Goal: Browse casually: Explore the website without a specific task or goal

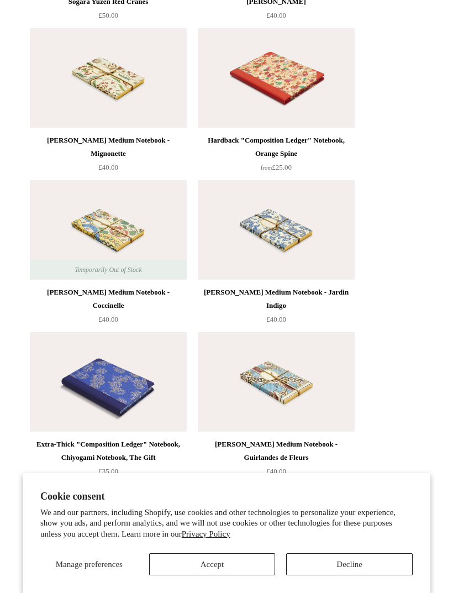
scroll to position [8655, 0]
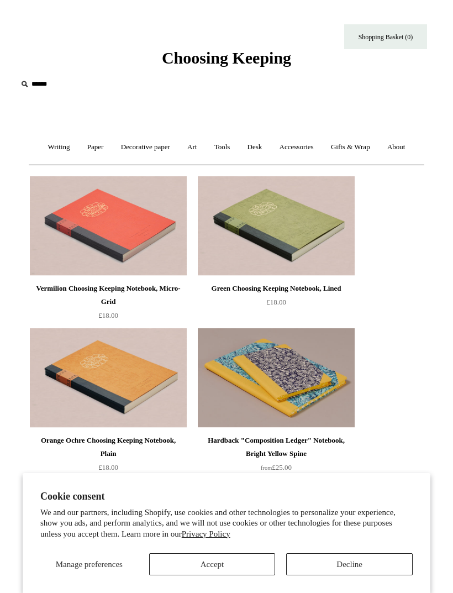
click at [46, 148] on link "Writing +" at bounding box center [59, 147] width 38 height 29
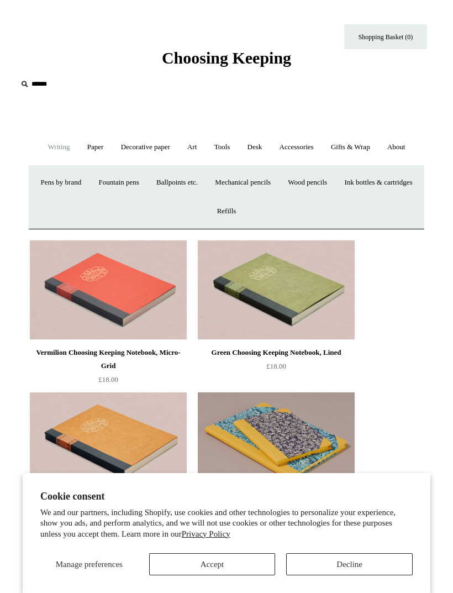
click at [88, 153] on link "Paper +" at bounding box center [96, 147] width 32 height 29
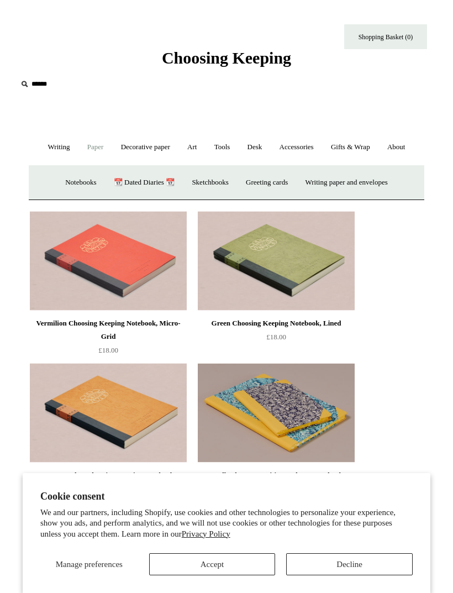
click at [92, 150] on link "Paper -" at bounding box center [96, 147] width 32 height 29
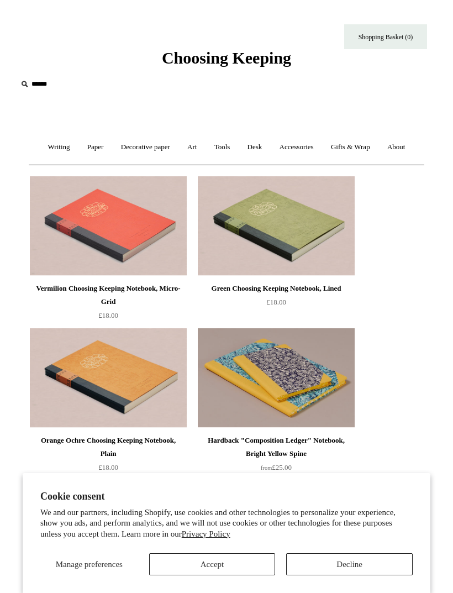
click at [92, 144] on link "Paper +" at bounding box center [96, 147] width 32 height 29
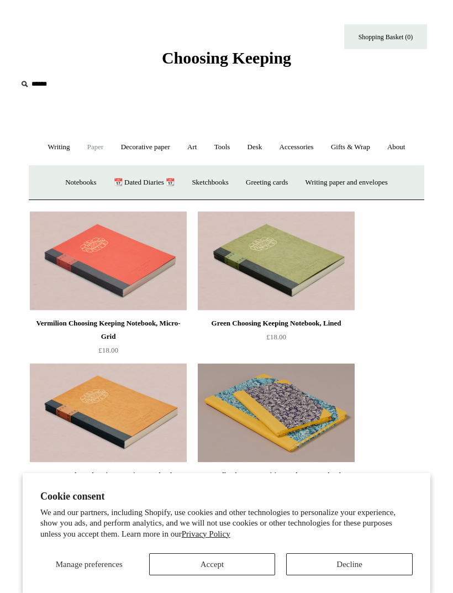
click at [187, 146] on link "Art +" at bounding box center [192, 147] width 25 height 29
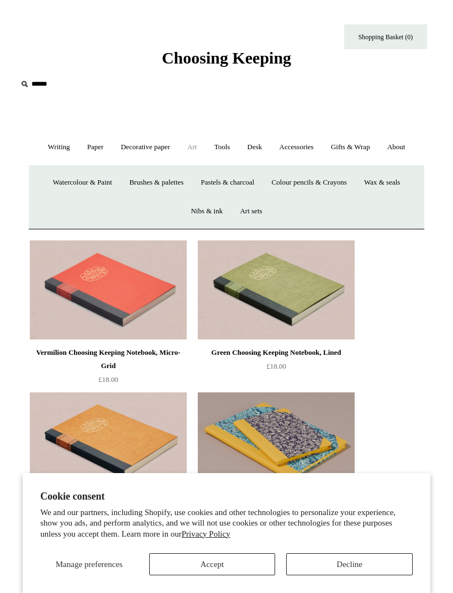
click at [246, 181] on link "Pastels & charcoal" at bounding box center [227, 182] width 69 height 29
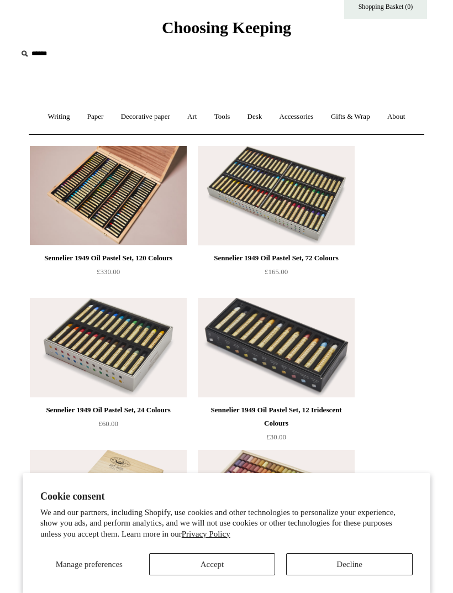
scroll to position [32, 0]
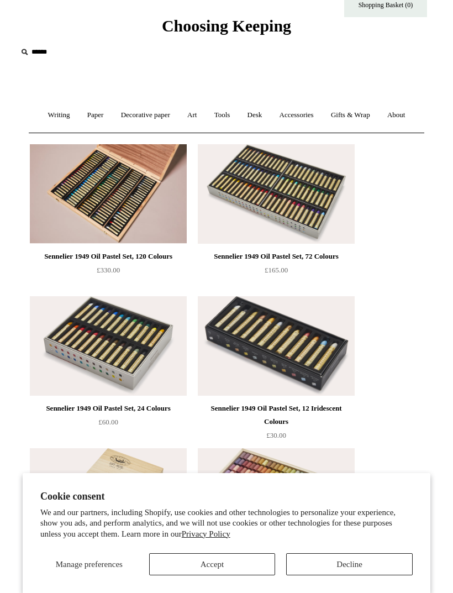
click at [203, 103] on link "Art +" at bounding box center [192, 115] width 25 height 29
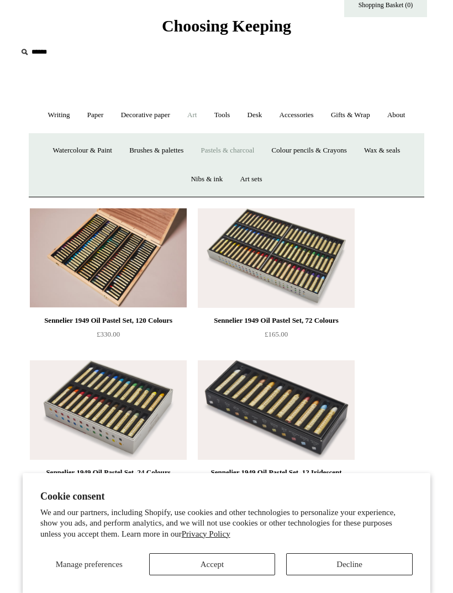
click at [351, 125] on link "Gifts & Wrap +" at bounding box center [350, 115] width 55 height 29
click at [335, 154] on link "Tape" at bounding box center [322, 150] width 29 height 29
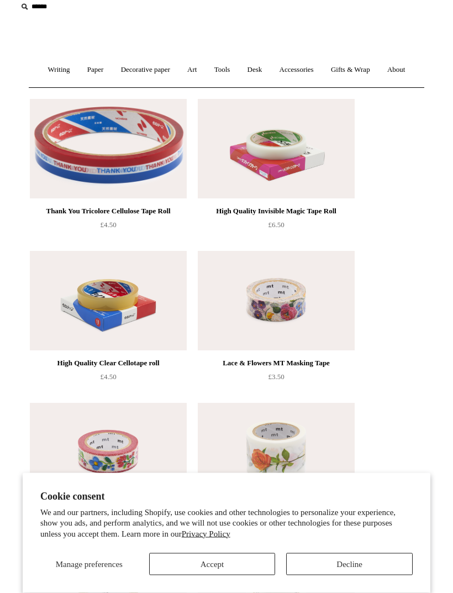
scroll to position [81, 0]
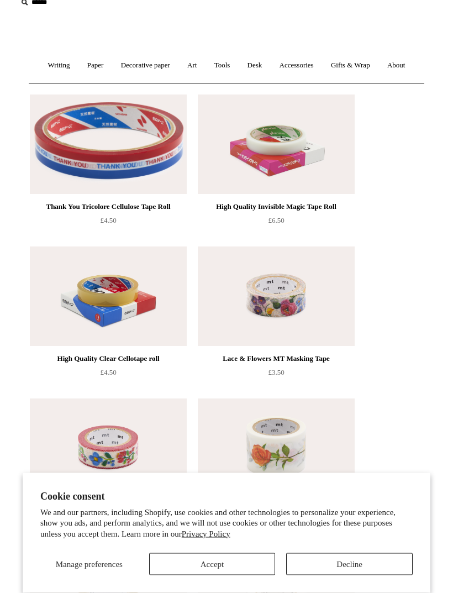
click at [320, 279] on img at bounding box center [276, 296] width 157 height 99
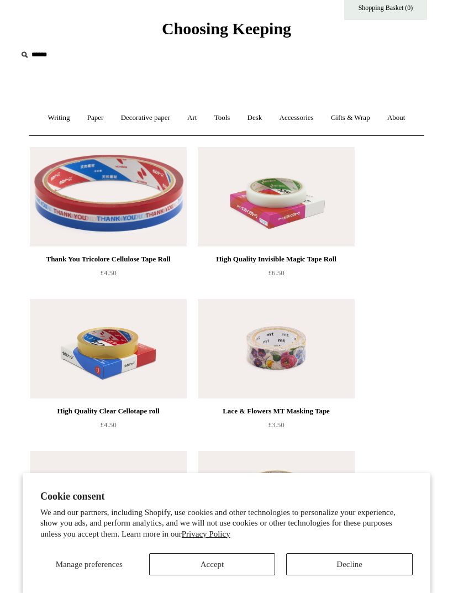
scroll to position [0, 0]
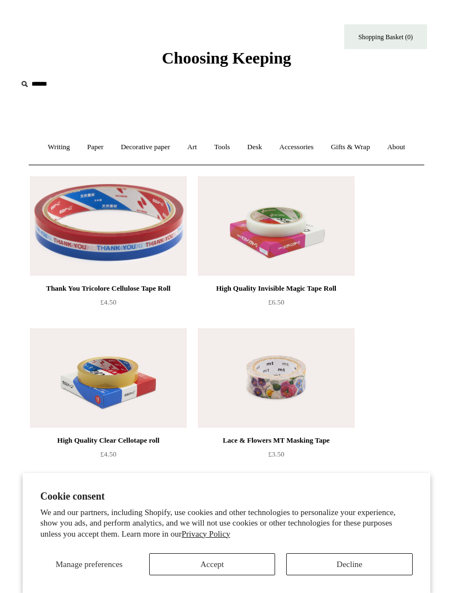
click at [297, 147] on link "Accessories +" at bounding box center [297, 147] width 50 height 29
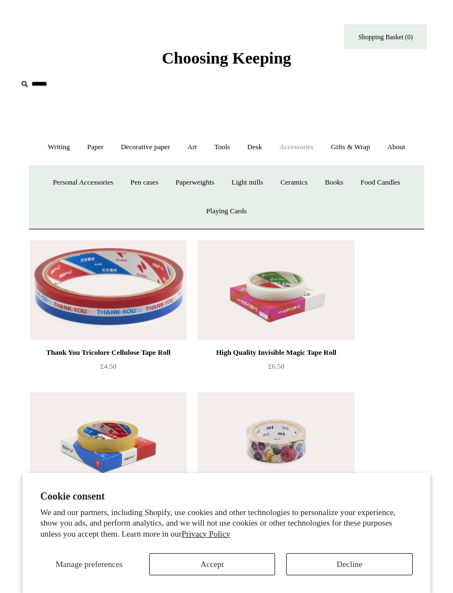
click at [135, 181] on link "Pen cases" at bounding box center [144, 182] width 43 height 29
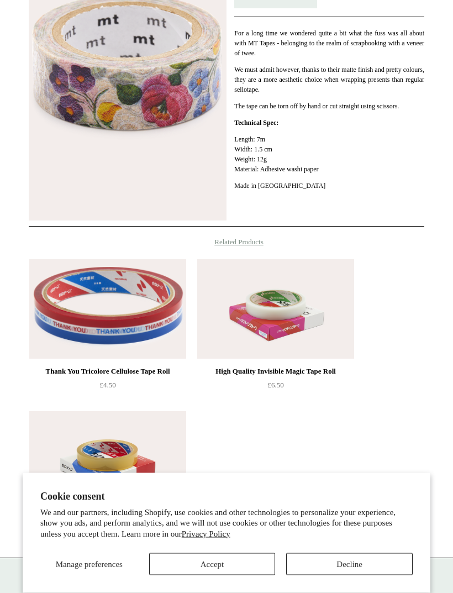
scroll to position [393, 0]
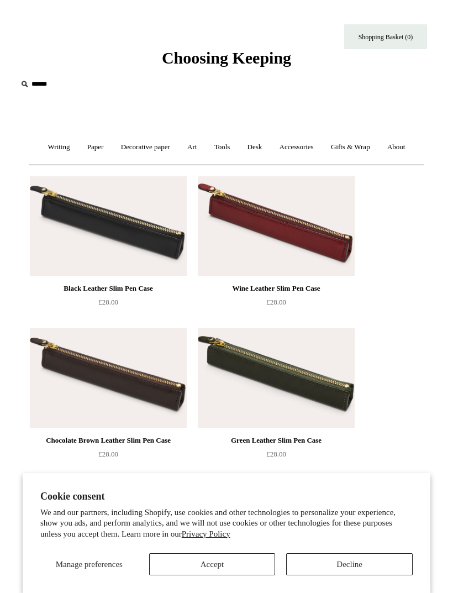
click at [299, 144] on link "Accessories +" at bounding box center [297, 147] width 50 height 29
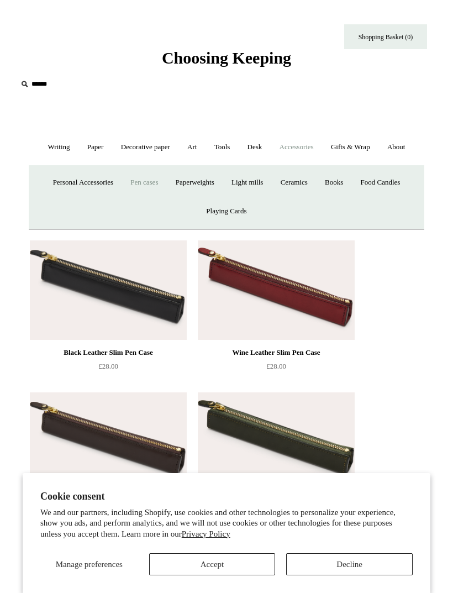
click at [89, 173] on link "Personal Accessories +" at bounding box center [83, 182] width 76 height 29
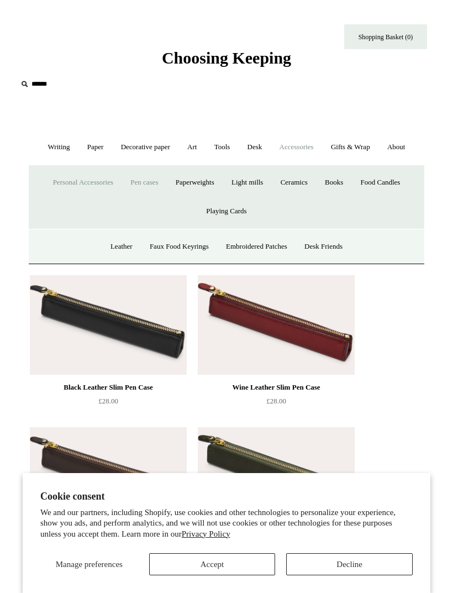
click at [208, 179] on link "Paperweights +" at bounding box center [195, 182] width 54 height 29
click at [187, 181] on link "Paperweights -" at bounding box center [195, 182] width 54 height 29
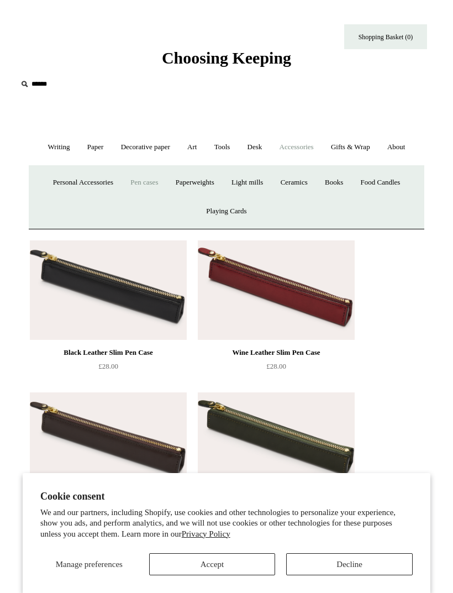
click at [201, 184] on link "Paperweights +" at bounding box center [195, 182] width 54 height 29
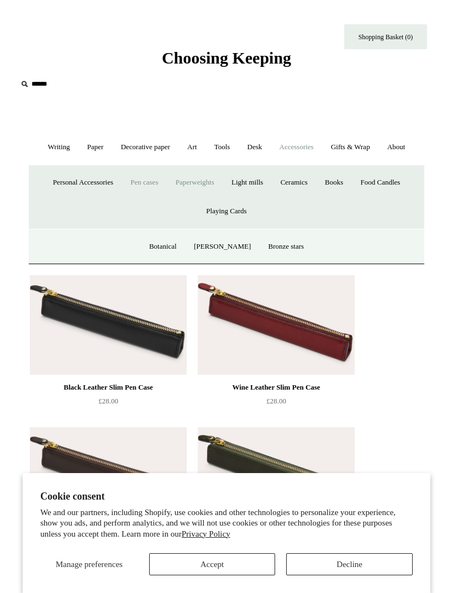
click at [205, 179] on link "Paperweights -" at bounding box center [195, 182] width 54 height 29
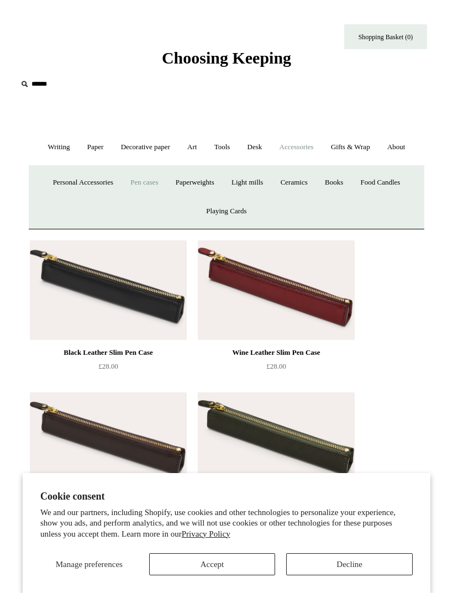
click at [89, 177] on link "Personal Accessories +" at bounding box center [83, 182] width 76 height 29
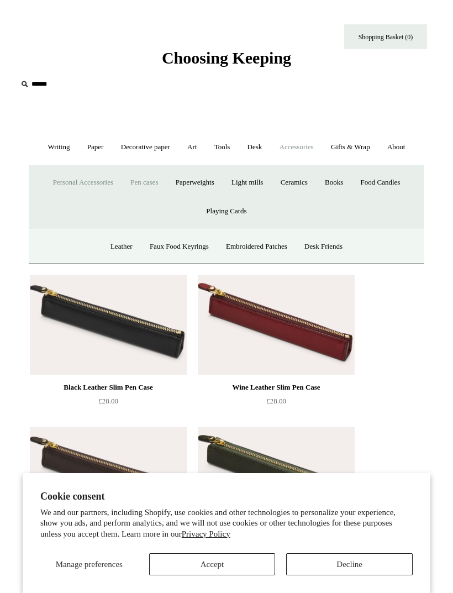
click at [192, 182] on link "Paperweights +" at bounding box center [195, 182] width 54 height 29
click at [250, 190] on link "Light mills" at bounding box center [247, 182] width 47 height 29
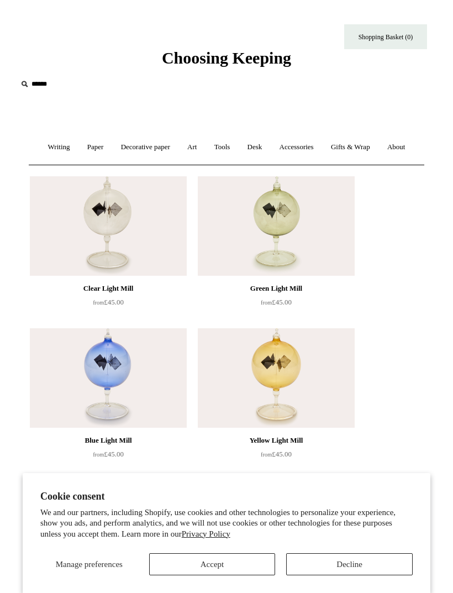
click at [296, 149] on link "Accessories +" at bounding box center [297, 147] width 50 height 29
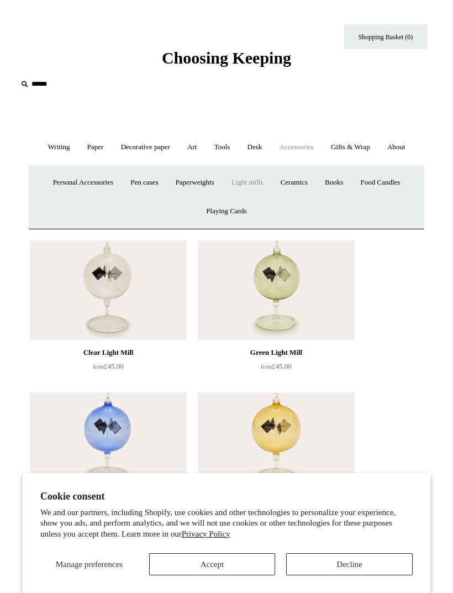
click at [341, 175] on link "Books" at bounding box center [334, 182] width 34 height 29
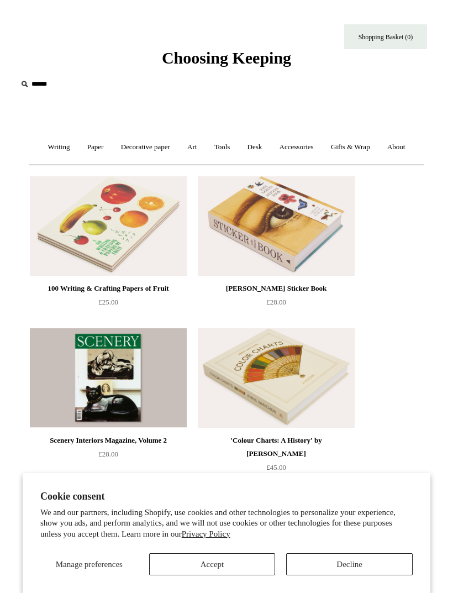
click at [301, 143] on link "Accessories +" at bounding box center [297, 147] width 50 height 29
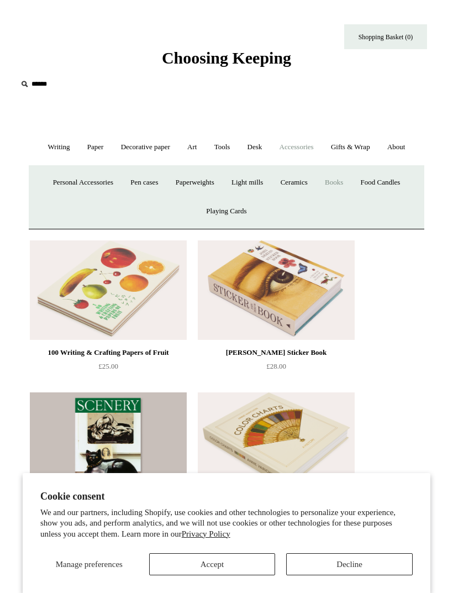
click at [395, 179] on link "Food Candles" at bounding box center [380, 182] width 55 height 29
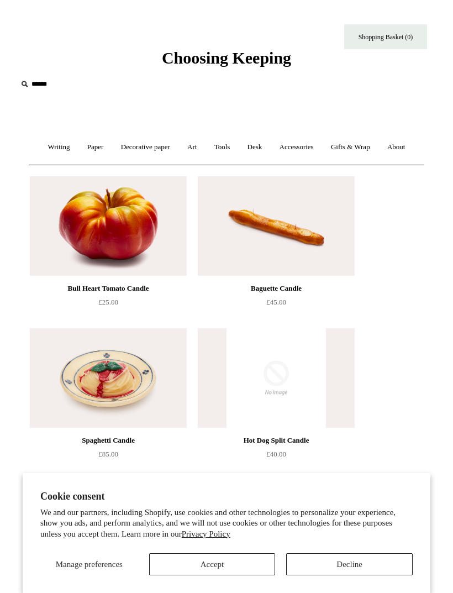
click at [404, 145] on link "About +" at bounding box center [396, 147] width 34 height 29
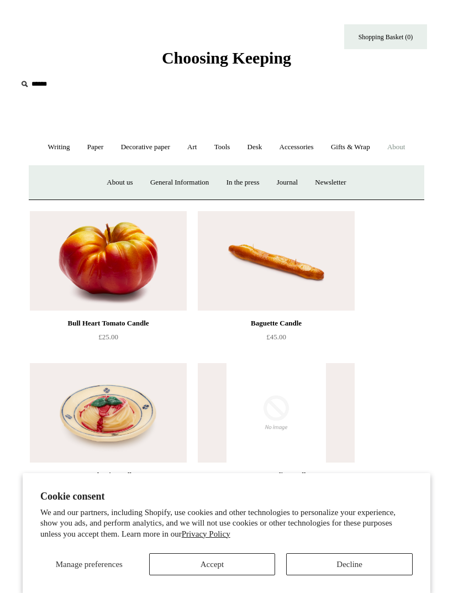
click at [292, 174] on link "Journal +" at bounding box center [287, 182] width 36 height 29
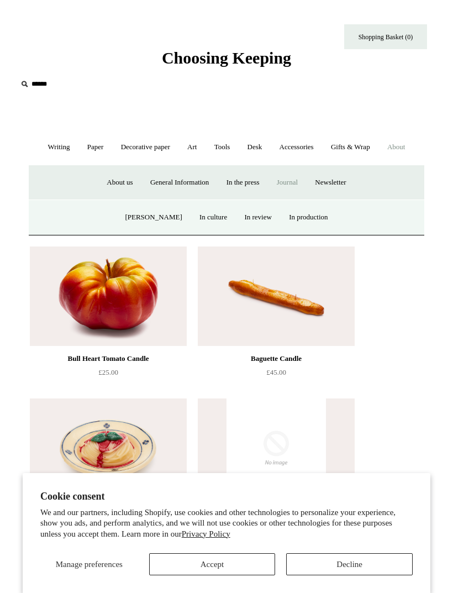
click at [296, 182] on link "Journal -" at bounding box center [287, 182] width 36 height 29
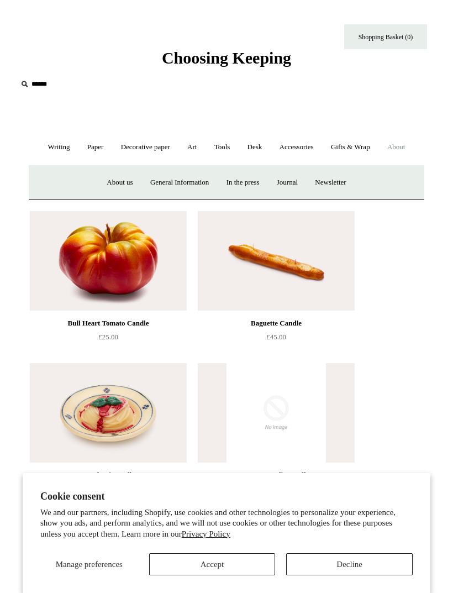
click at [288, 180] on link "Journal +" at bounding box center [287, 182] width 36 height 29
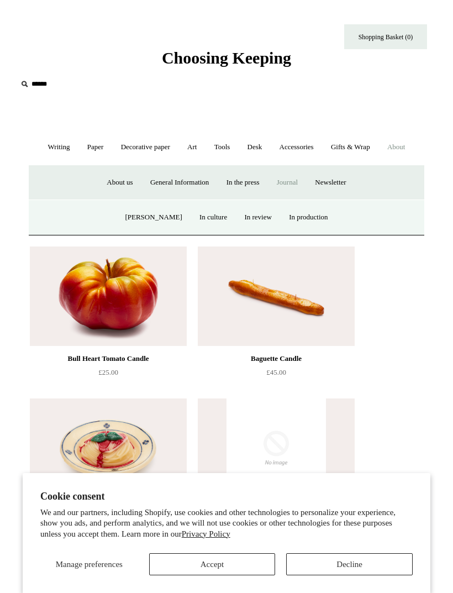
click at [296, 220] on link "In production" at bounding box center [308, 217] width 54 height 29
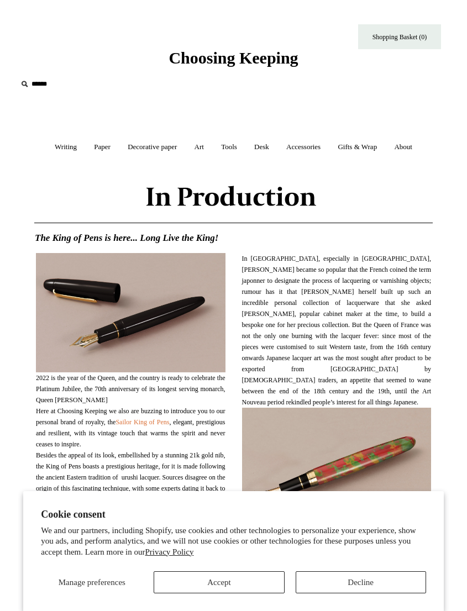
click at [354, 171] on img at bounding box center [234, 197] width 412 height 52
click at [309, 143] on link "Accessories +" at bounding box center [303, 147] width 50 height 29
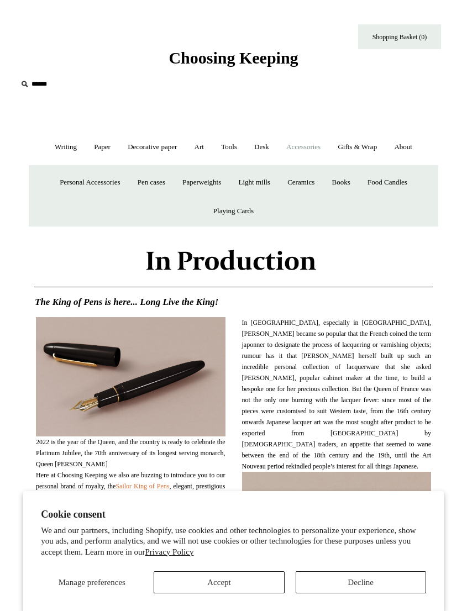
click at [306, 177] on link "Ceramics +" at bounding box center [300, 182] width 43 height 29
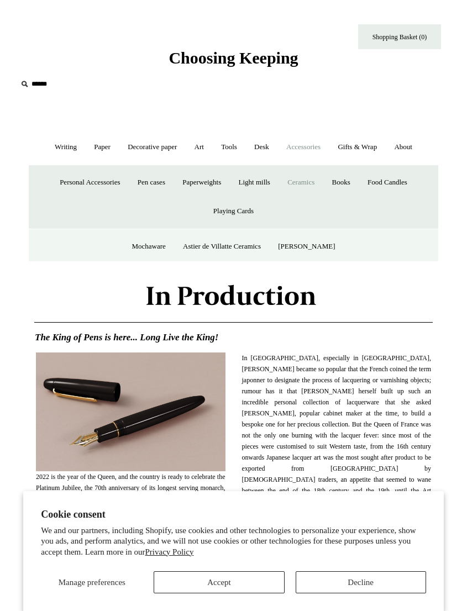
click at [312, 179] on link "Ceramics -" at bounding box center [300, 182] width 43 height 29
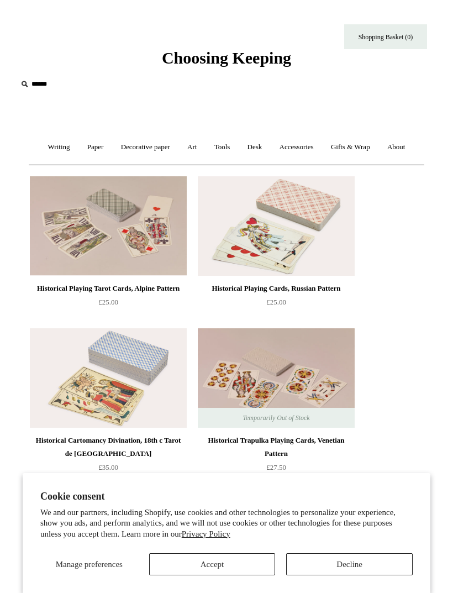
click at [431, 231] on ul "Historical Playing Tarot Cards, Alpine Pattern £25.00" at bounding box center [239, 551] width 428 height 760
